Goal: Download file/media

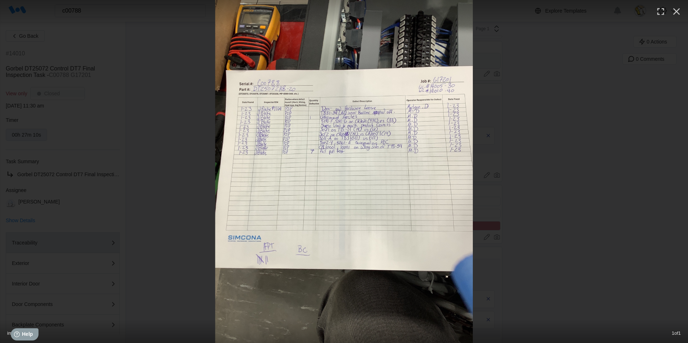
drag, startPoint x: 678, startPoint y: 8, endPoint x: 430, endPoint y: 8, distance: 248.0
click at [676, 8] on icon "button" at bounding box center [677, 12] width 12 height 12
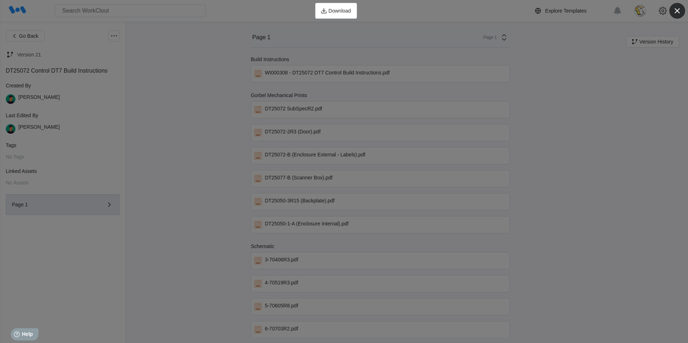
drag, startPoint x: 681, startPoint y: 9, endPoint x: 670, endPoint y: 17, distance: 13.3
click at [681, 9] on icon "button" at bounding box center [677, 11] width 10 height 10
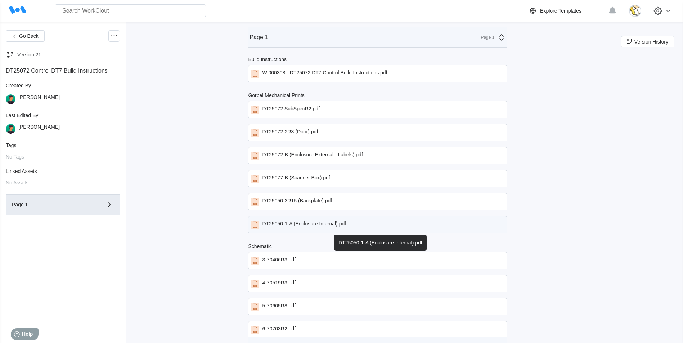
click at [334, 230] on div "DT25050-1-A (Enclosure Internal).pdf" at bounding box center [377, 224] width 259 height 17
